Goal: Task Accomplishment & Management: Manage account settings

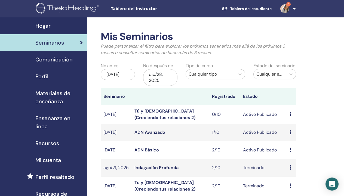
scroll to position [2, 0]
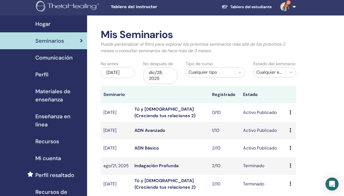
click at [291, 148] on icon at bounding box center [291, 148] width 2 height 4
click at [293, 169] on link "asistentes" at bounding box center [294, 169] width 21 height 6
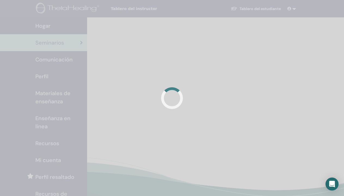
scroll to position [2, 0]
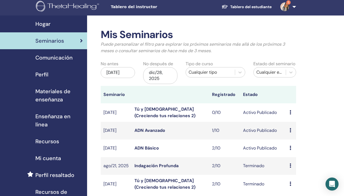
click at [291, 129] on icon at bounding box center [291, 130] width 2 height 4
click at [290, 150] on link "asistentes" at bounding box center [294, 150] width 21 height 6
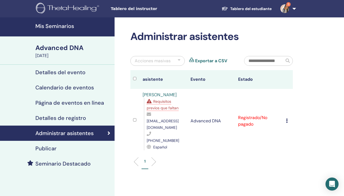
drag, startPoint x: 43, startPoint y: 15, endPoint x: 59, endPoint y: 134, distance: 119.9
click at [59, 134] on h4 "Administrar asistentes" at bounding box center [64, 133] width 58 height 7
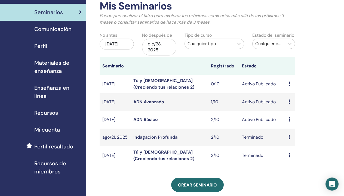
scroll to position [30, 1]
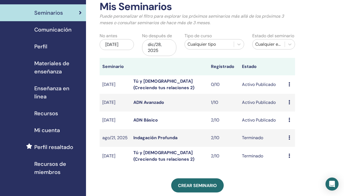
drag, startPoint x: 203, startPoint y: 104, endPoint x: 289, endPoint y: 120, distance: 87.5
click at [289, 120] on icon at bounding box center [290, 120] width 2 height 4
click at [285, 141] on link "asistentes" at bounding box center [292, 141] width 21 height 6
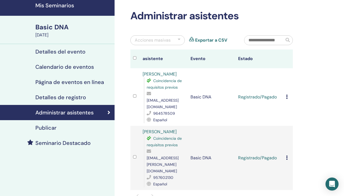
scroll to position [21, 0]
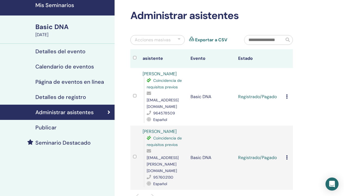
click at [287, 95] on icon at bounding box center [287, 97] width 2 height 4
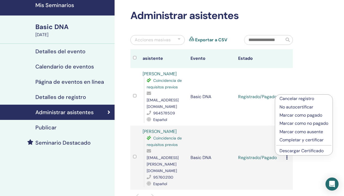
click at [201, 112] on td "Basic DNA" at bounding box center [212, 97] width 48 height 58
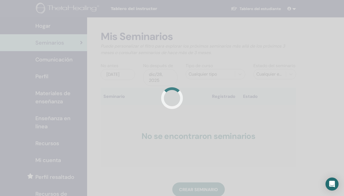
scroll to position [30, 1]
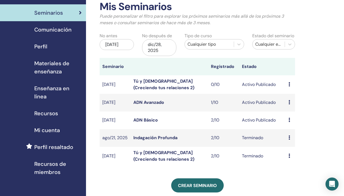
click at [290, 101] on icon at bounding box center [290, 102] width 2 height 4
click at [287, 121] on link "asistentes" at bounding box center [293, 122] width 21 height 6
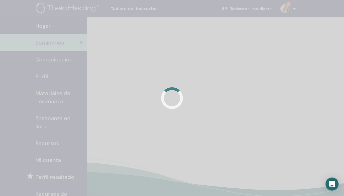
scroll to position [30, 1]
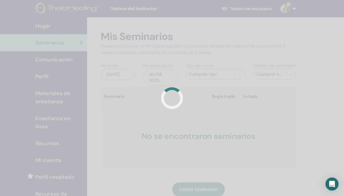
scroll to position [30, 1]
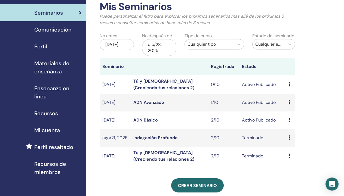
click at [289, 101] on icon at bounding box center [290, 102] width 2 height 4
click at [323, 101] on div "Mis Seminarios Puede personalizar el filtro para explorar los próximos seminari…" at bounding box center [215, 177] width 258 height 380
click at [289, 100] on icon at bounding box center [290, 102] width 2 height 4
click at [284, 120] on link "asistentes" at bounding box center [292, 121] width 21 height 6
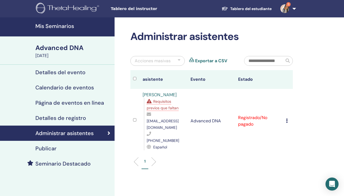
click at [288, 119] on icon at bounding box center [287, 121] width 2 height 4
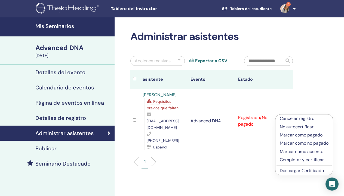
click at [288, 119] on p "Cancelar registro" at bounding box center [304, 119] width 49 height 7
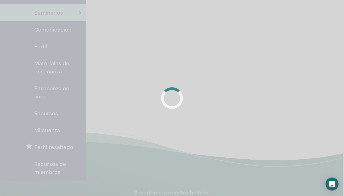
scroll to position [30, 1]
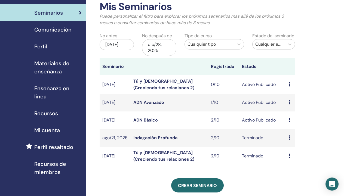
click at [289, 120] on icon at bounding box center [290, 120] width 2 height 4
click at [47, 131] on span "Mi cuenta" at bounding box center [47, 130] width 26 height 8
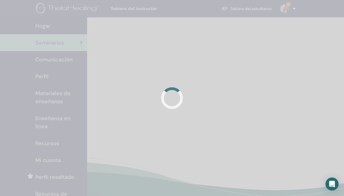
scroll to position [30, 1]
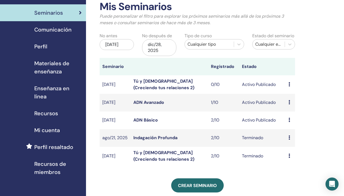
click at [43, 48] on span "Perfil" at bounding box center [40, 47] width 13 height 8
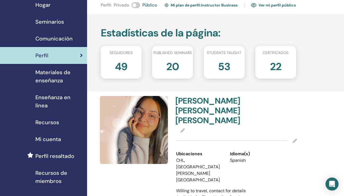
scroll to position [5, 0]
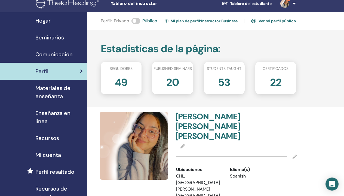
click at [49, 37] on span "Seminarios" at bounding box center [49, 38] width 29 height 8
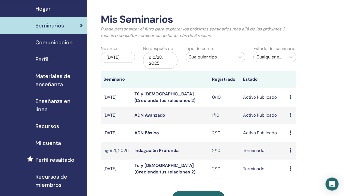
scroll to position [17, 0]
click at [289, 150] on td "Avance asistentes" at bounding box center [291, 151] width 9 height 18
click at [146, 132] on link "ADN Básico" at bounding box center [146, 133] width 25 height 6
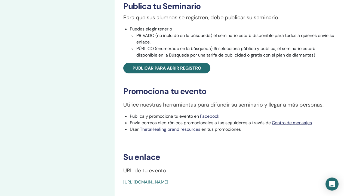
scroll to position [181, 0]
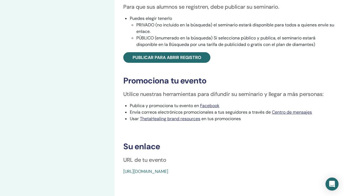
drag, startPoint x: 247, startPoint y: 173, endPoint x: 123, endPoint y: 173, distance: 124.3
click at [123, 173] on div "Basic DNA Tipo de evento Online Estado del evento Activo Publicado Inscripcione…" at bounding box center [229, 12] width 223 height 326
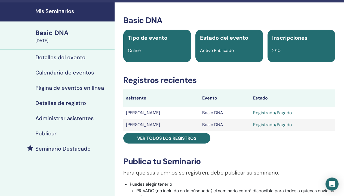
scroll to position [16, 0]
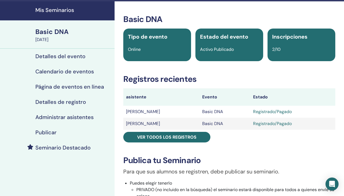
click at [52, 57] on h4 "Detalles del evento" at bounding box center [60, 56] width 50 height 7
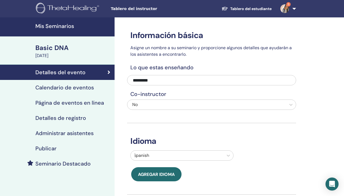
click at [65, 87] on h4 "Calendario de eventos" at bounding box center [64, 87] width 59 height 7
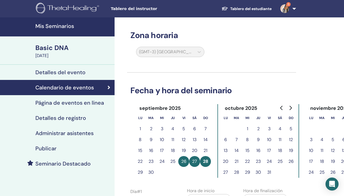
click at [59, 102] on h4 "Página de eventos en línea" at bounding box center [69, 103] width 69 height 7
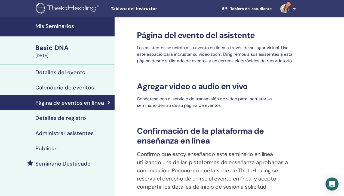
click at [57, 118] on h4 "Detalles de registro" at bounding box center [60, 118] width 51 height 7
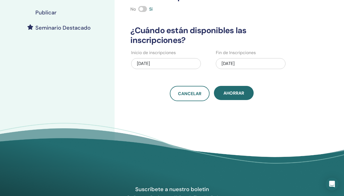
scroll to position [137, 0]
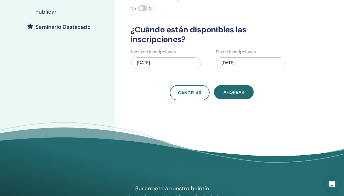
click at [229, 63] on div "09/28/2025" at bounding box center [251, 62] width 70 height 11
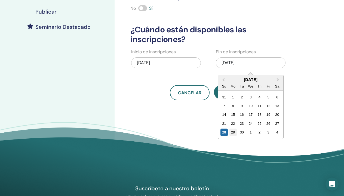
click at [233, 131] on div "29" at bounding box center [232, 132] width 7 height 7
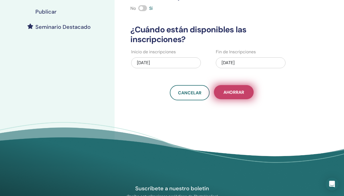
click at [225, 93] on span "Ahorrar" at bounding box center [234, 93] width 21 height 6
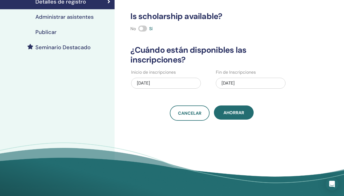
scroll to position [117, 0]
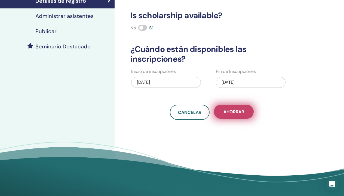
click at [241, 113] on span "Ahorrar" at bounding box center [234, 112] width 21 height 6
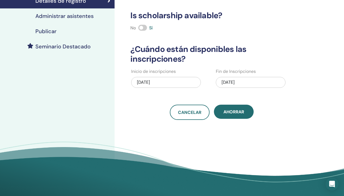
scroll to position [89, 0]
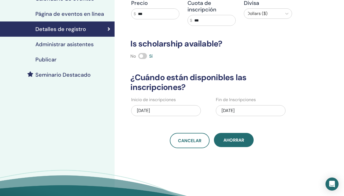
click at [46, 59] on h4 "Publicar" at bounding box center [45, 59] width 21 height 7
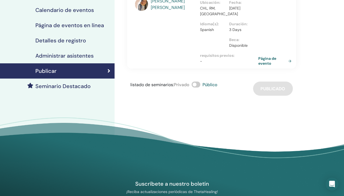
scroll to position [75, 0]
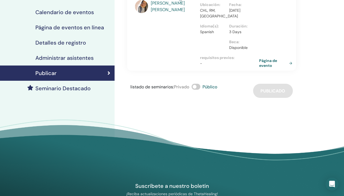
click at [260, 68] on link "Página de evento" at bounding box center [276, 63] width 35 height 10
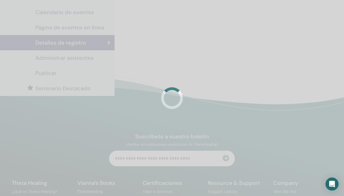
scroll to position [89, 0]
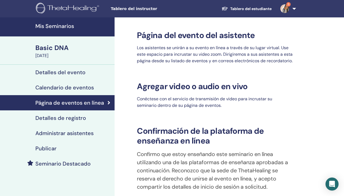
click at [52, 27] on h4 "Mis Seminarios" at bounding box center [73, 26] width 76 height 7
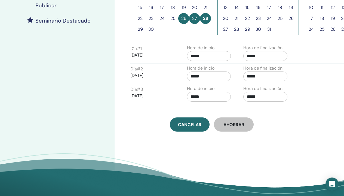
scroll to position [149, 0]
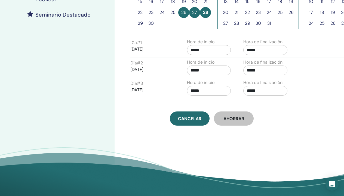
click at [268, 88] on input "*****" at bounding box center [266, 91] width 44 height 10
click at [254, 92] on input "*****" at bounding box center [266, 91] width 44 height 10
click at [258, 94] on input "*****" at bounding box center [266, 91] width 44 height 10
click at [275, 90] on input "*****" at bounding box center [266, 91] width 44 height 10
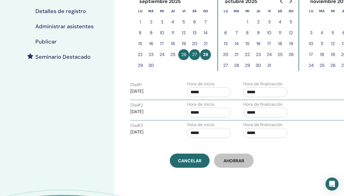
scroll to position [107, 0]
click at [313, 104] on div "Día # 2 2025/09/27 Hora de inicio ***** Hora de finalización *****" at bounding box center [239, 110] width 226 height 19
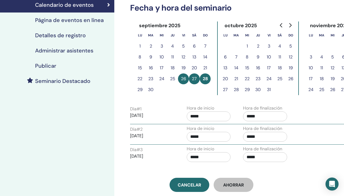
scroll to position [84, 0]
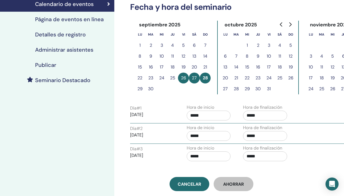
click at [140, 89] on button "29" at bounding box center [140, 89] width 11 height 11
click at [205, 80] on button "28" at bounding box center [205, 78] width 11 height 11
click at [259, 159] on input "*****" at bounding box center [265, 157] width 44 height 10
click at [258, 156] on input "*****" at bounding box center [265, 157] width 44 height 10
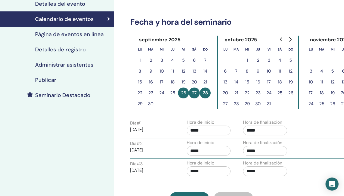
scroll to position [69, 0]
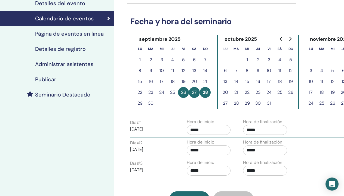
click at [60, 49] on h4 "Detalles de registro" at bounding box center [60, 49] width 51 height 7
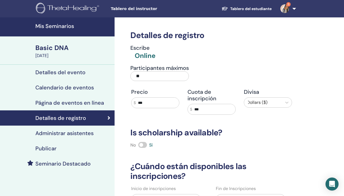
click at [61, 71] on h4 "Detalles del evento" at bounding box center [60, 72] width 50 height 7
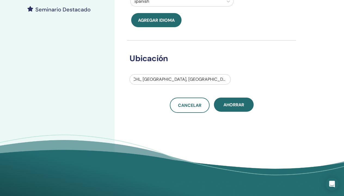
scroll to position [148, 0]
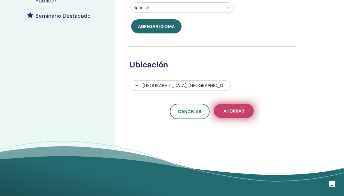
click at [235, 112] on span "Ahorrar" at bounding box center [234, 111] width 21 height 6
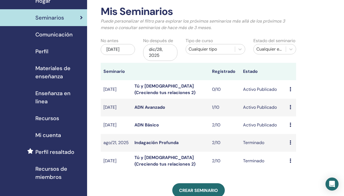
scroll to position [29, 0]
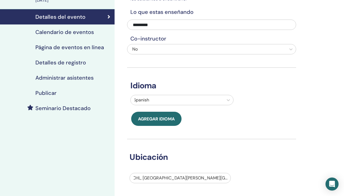
scroll to position [53, 0]
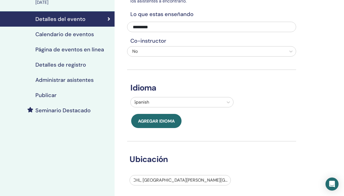
click at [62, 35] on h4 "Calendario de eventos" at bounding box center [64, 34] width 59 height 7
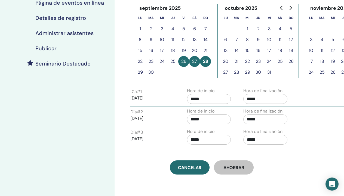
scroll to position [110, 0]
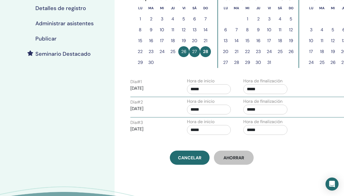
click at [255, 131] on input "*****" at bounding box center [266, 130] width 44 height 10
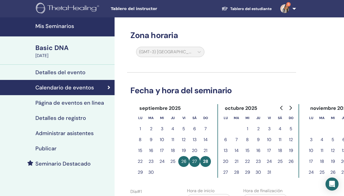
scroll to position [0, 0]
click at [200, 55] on div "(GMT-3) [GEOGRAPHIC_DATA]/[GEOGRAPHIC_DATA]" at bounding box center [170, 53] width 75 height 13
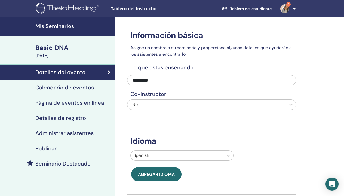
click at [57, 26] on h4 "Mis Seminarios" at bounding box center [73, 26] width 76 height 7
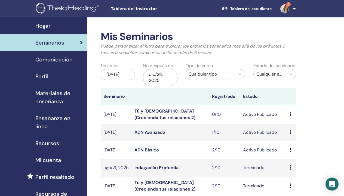
click at [290, 150] on icon at bounding box center [291, 150] width 2 height 4
click at [291, 170] on link "asistentes" at bounding box center [294, 171] width 21 height 6
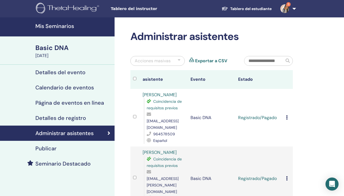
click at [287, 116] on icon at bounding box center [287, 118] width 2 height 4
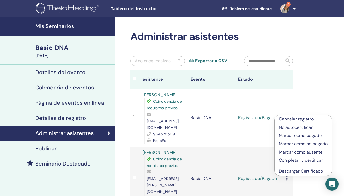
click at [292, 161] on p "Completar y certificar" at bounding box center [303, 161] width 49 height 7
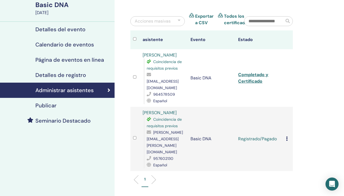
scroll to position [48, 0]
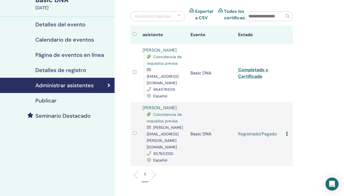
click at [287, 132] on icon at bounding box center [287, 134] width 2 height 4
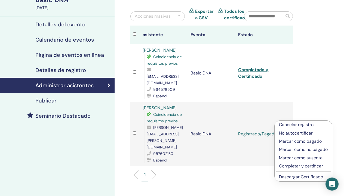
click at [292, 167] on p "Completar y certificar" at bounding box center [303, 166] width 49 height 7
